Goal: Check status: Check status

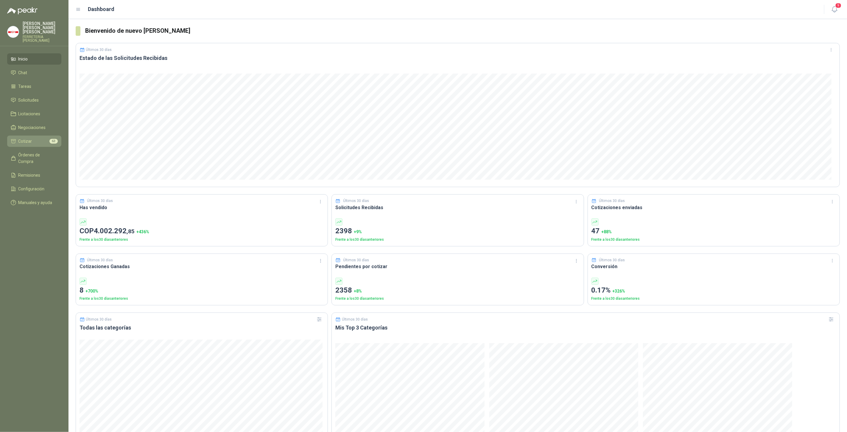
click at [36, 138] on li "Cotizar 63" at bounding box center [34, 141] width 47 height 7
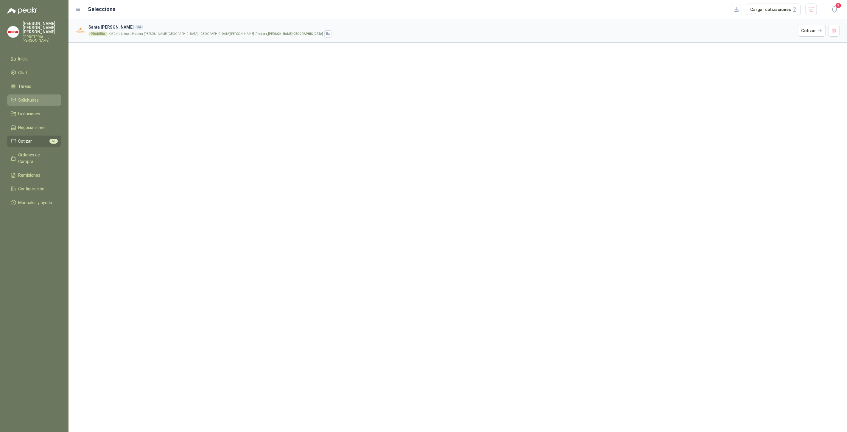
click at [40, 98] on li "Solicitudes" at bounding box center [34, 100] width 47 height 7
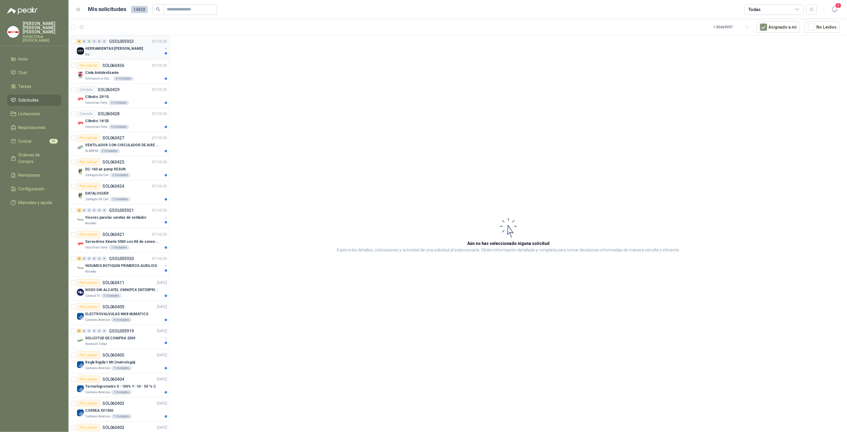
click at [94, 55] on div "Kia" at bounding box center [123, 54] width 77 height 5
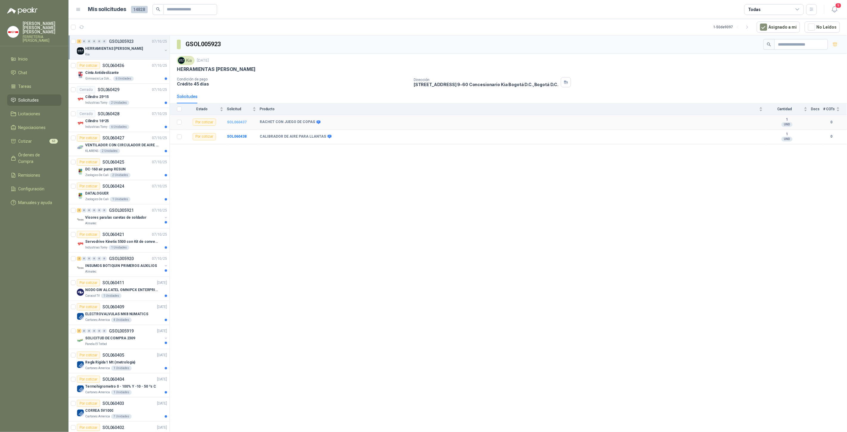
click at [231, 122] on b "SOL060437" at bounding box center [237, 122] width 20 height 4
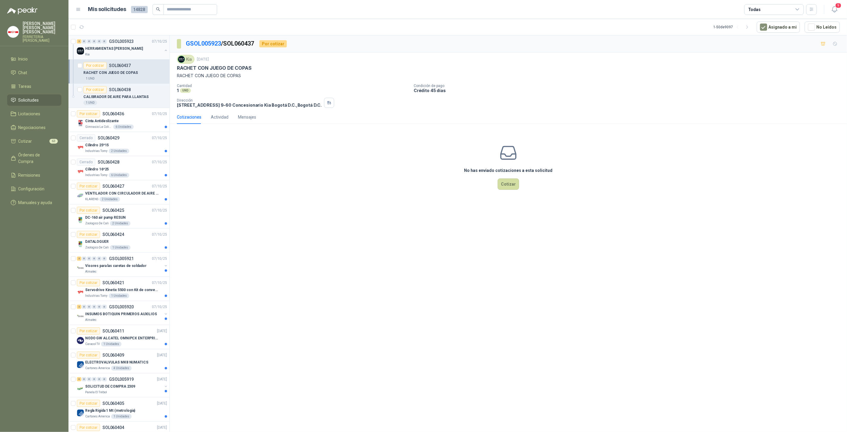
click at [128, 55] on div "Kia" at bounding box center [123, 54] width 77 height 5
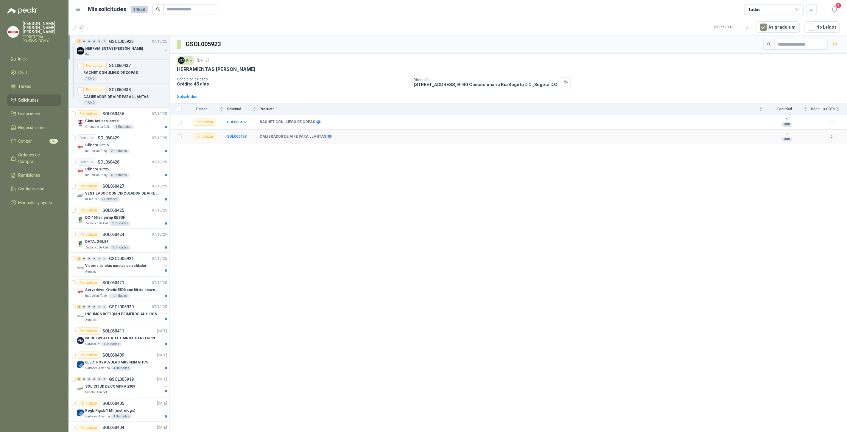
click at [240, 133] on td "SOL060438" at bounding box center [243, 137] width 33 height 15
